Goal: Task Accomplishment & Management: Manage account settings

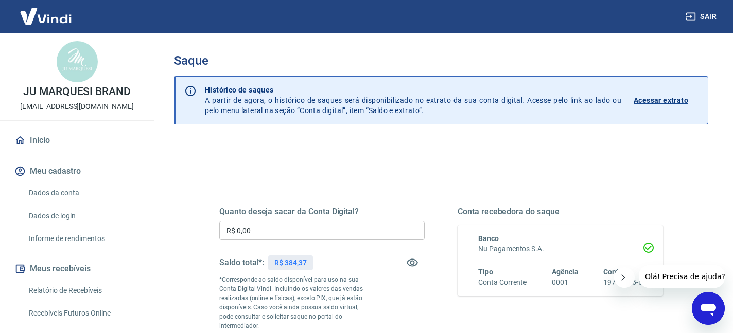
click at [234, 229] on input "R$ 0,00" at bounding box center [321, 230] width 205 height 19
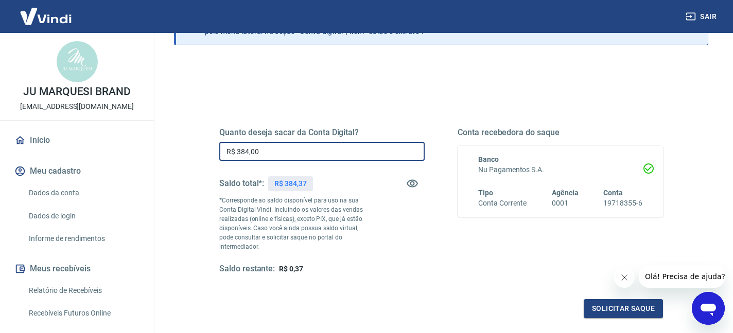
scroll to position [81, 0]
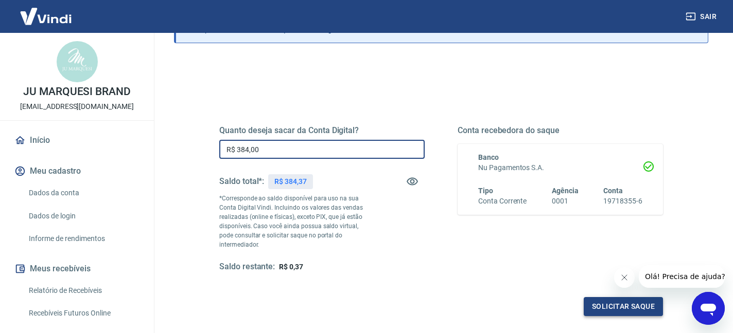
type input "R$ 384,00"
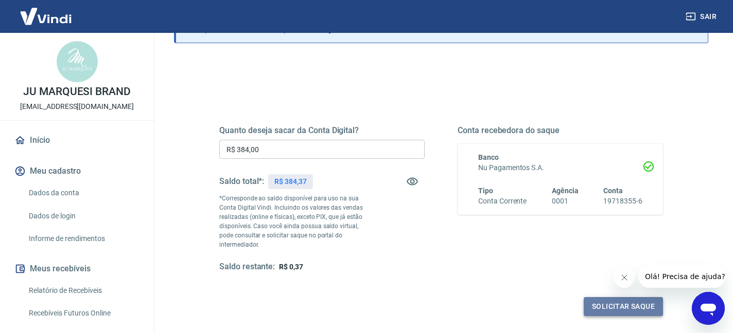
click at [591, 297] on button "Solicitar saque" at bounding box center [622, 306] width 79 height 19
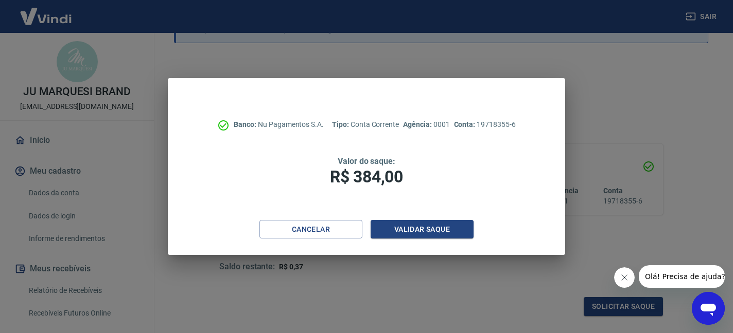
click at [391, 218] on div "Banco: Nu Pagamentos S.A. Tipo: Conta Corrente Agência: 0001 Conta: 19718355-6 …" at bounding box center [366, 149] width 397 height 142
click at [397, 231] on button "Validar saque" at bounding box center [421, 229] width 103 height 19
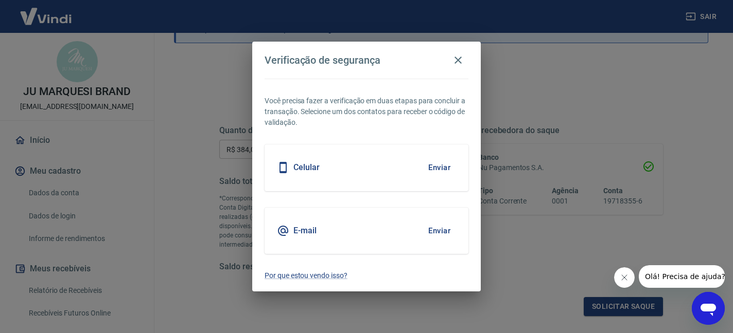
click at [361, 163] on div "Celular Enviar" at bounding box center [366, 168] width 204 height 46
click at [437, 167] on button "Enviar" at bounding box center [438, 168] width 33 height 22
click at [444, 168] on button "Enviar" at bounding box center [438, 168] width 33 height 22
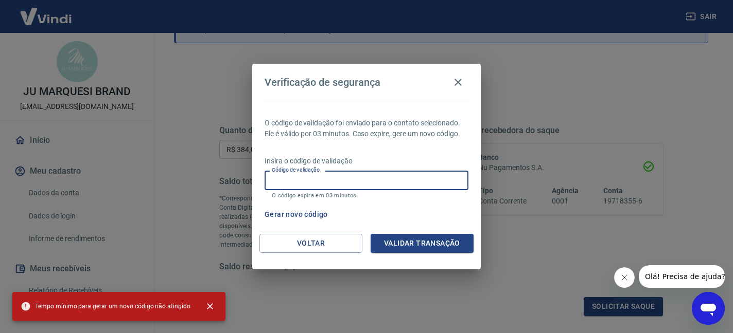
click at [338, 180] on input "Código de validação" at bounding box center [366, 180] width 204 height 19
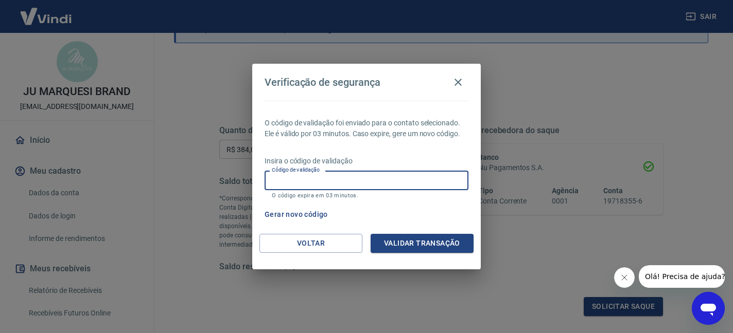
click at [338, 180] on input "Código de validação" at bounding box center [366, 180] width 204 height 19
type input "265521"
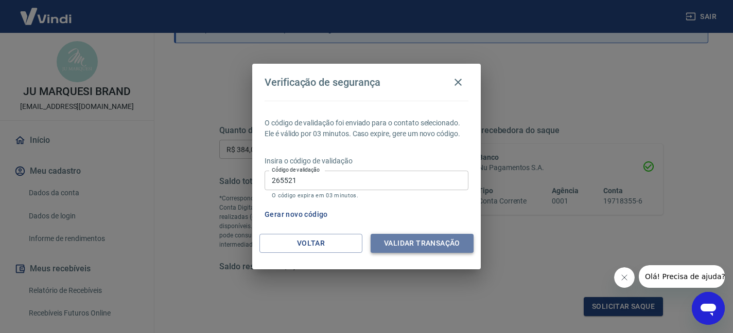
click at [434, 248] on button "Validar transação" at bounding box center [421, 243] width 103 height 19
